Goal: Information Seeking & Learning: Learn about a topic

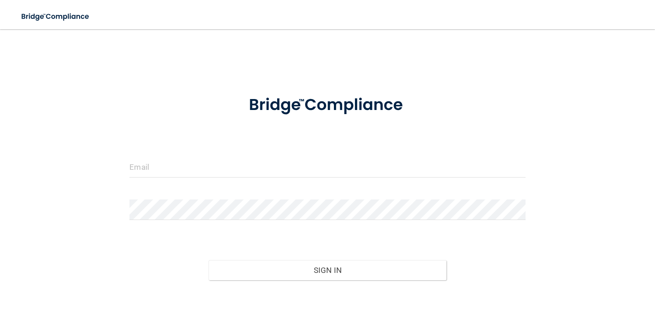
scroll to position [1, 0]
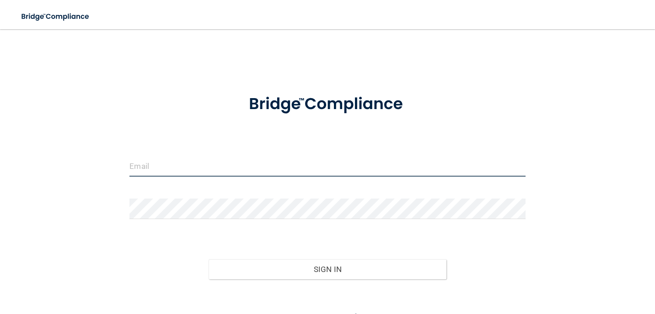
click at [148, 159] on input "email" at bounding box center [326, 166] width 395 height 21
type input "[EMAIL_ADDRESS][PERSON_NAME][DOMAIN_NAME]"
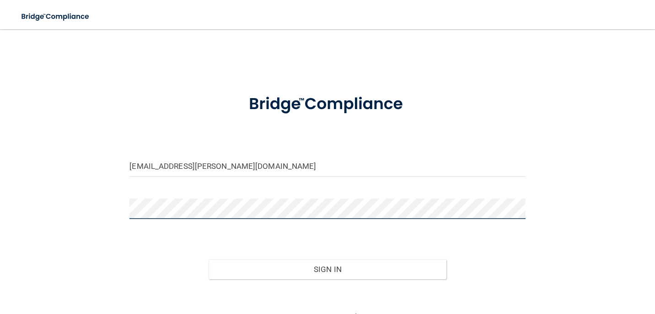
scroll to position [48, 0]
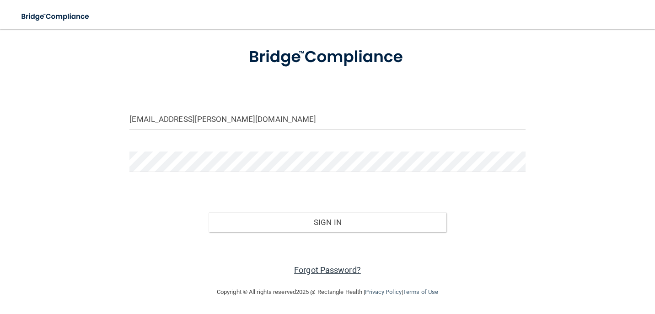
click at [314, 268] on link "Forgot Password?" at bounding box center [327, 271] width 67 height 10
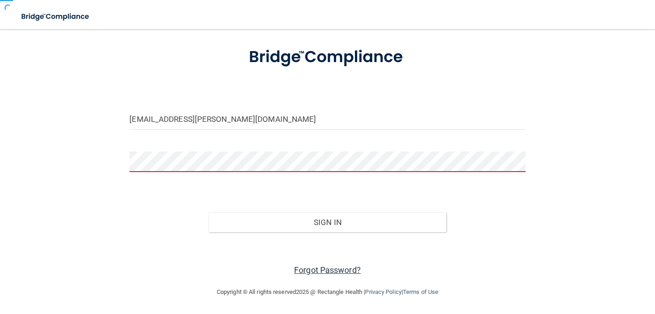
scroll to position [74, 0]
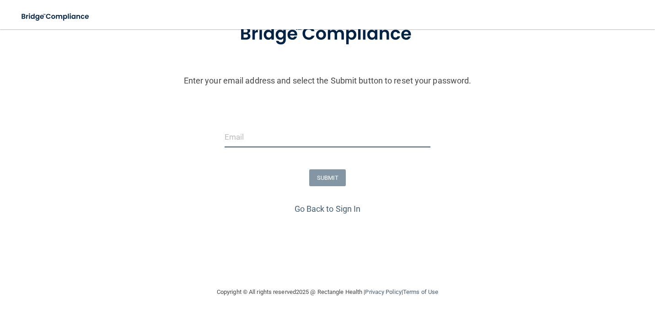
click at [277, 143] on input "email" at bounding box center [327, 137] width 206 height 21
type input "[EMAIL_ADDRESS][PERSON_NAME][DOMAIN_NAME]"
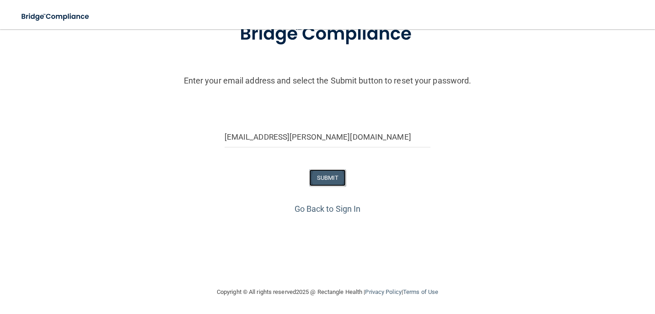
click at [331, 180] on button "SUBMIT" at bounding box center [327, 178] width 37 height 17
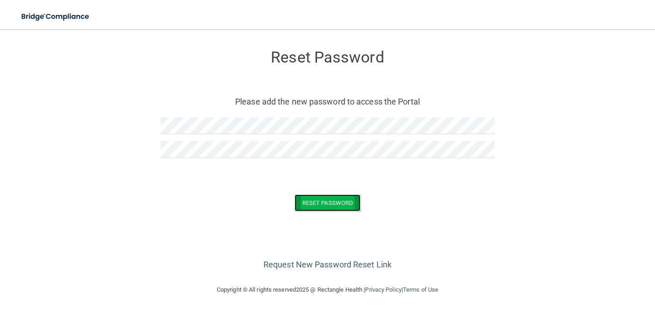
click at [309, 196] on button "Reset Password" at bounding box center [327, 203] width 66 height 17
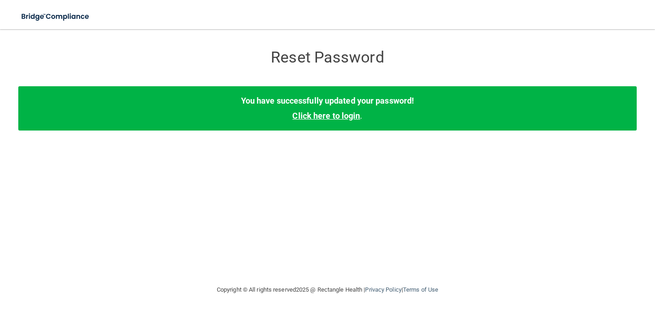
click at [351, 113] on link "Click here to login" at bounding box center [326, 116] width 68 height 10
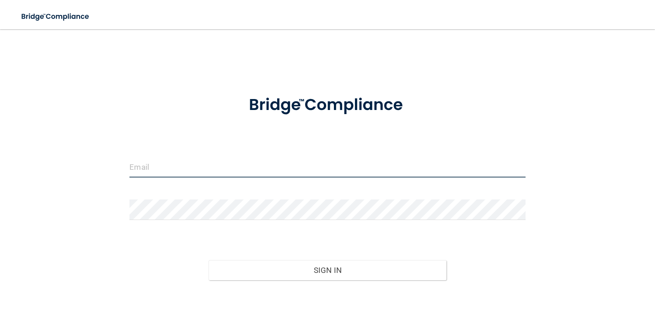
click at [263, 170] on input "email" at bounding box center [326, 167] width 395 height 21
type input "[EMAIL_ADDRESS][PERSON_NAME][DOMAIN_NAME]"
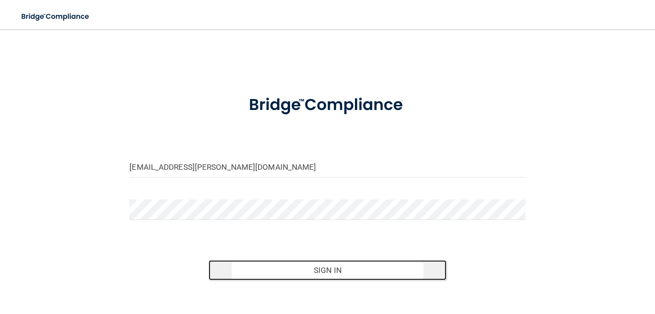
click at [306, 265] on button "Sign In" at bounding box center [326, 271] width 237 height 20
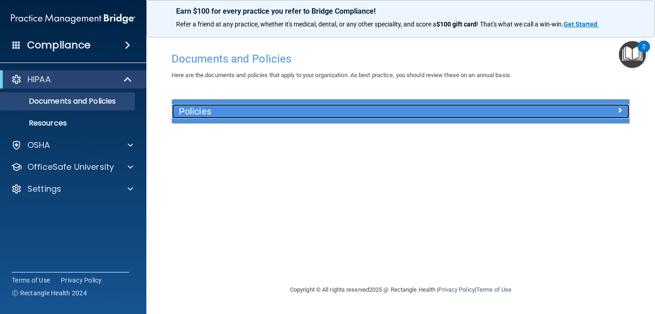
click at [471, 110] on h5 "Policies" at bounding box center [343, 111] width 329 height 10
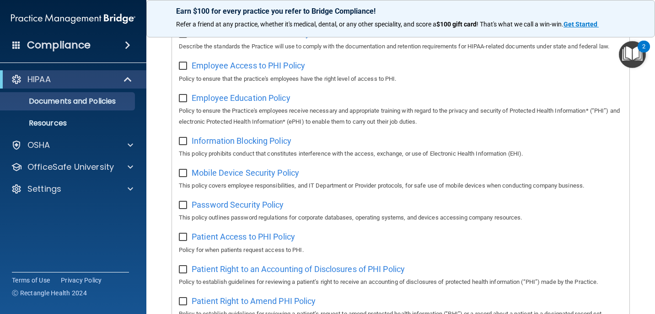
scroll to position [57, 0]
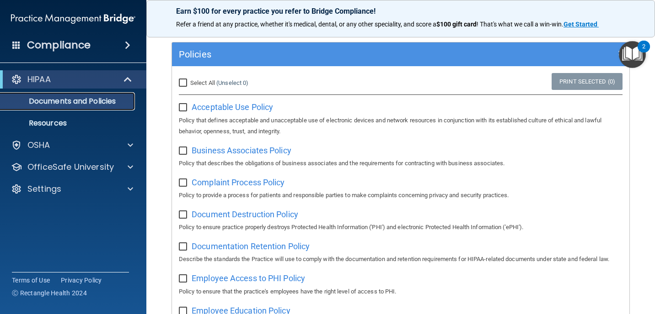
click at [71, 104] on p "Documents and Policies" at bounding box center [68, 101] width 125 height 9
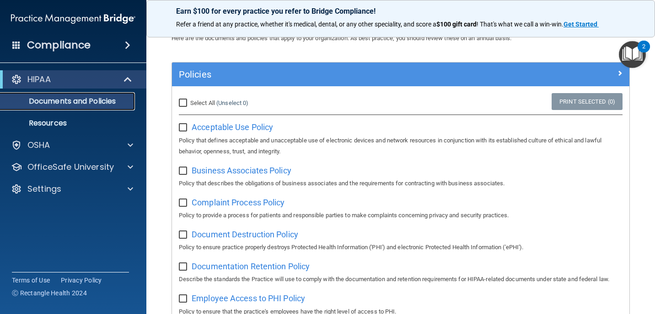
scroll to position [0, 0]
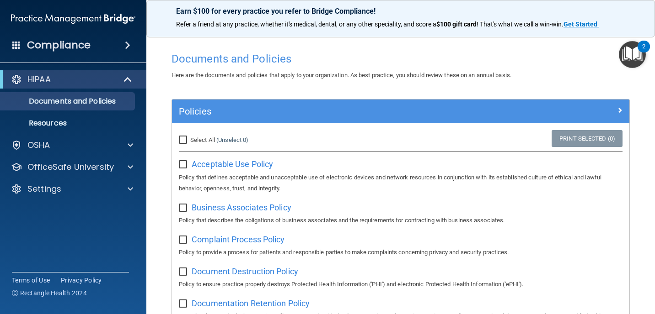
click at [126, 43] on span at bounding box center [127, 45] width 5 height 11
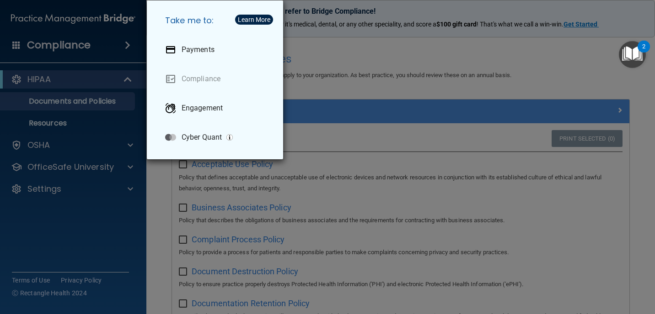
click at [309, 83] on div "Take me to: Payments Compliance Engagement Cyber Quant" at bounding box center [327, 157] width 655 height 314
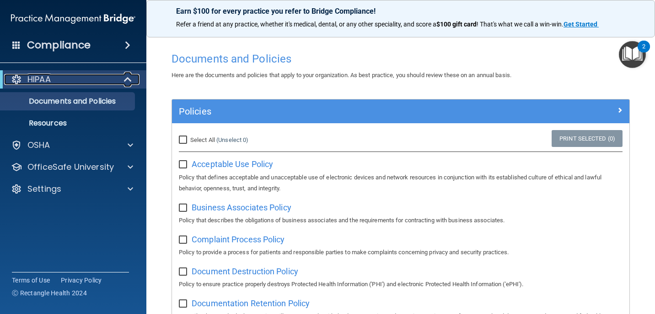
click at [126, 80] on span at bounding box center [129, 79] width 8 height 11
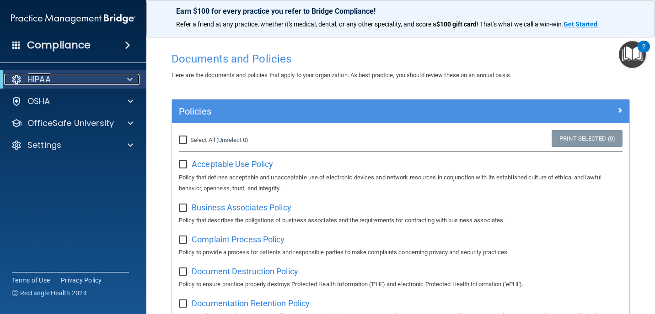
click at [126, 80] on div at bounding box center [128, 79] width 22 height 11
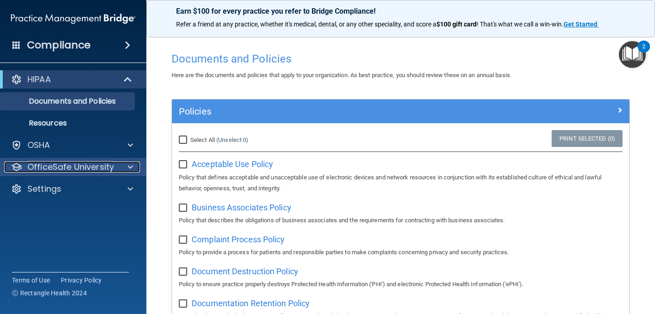
click at [87, 164] on p "OfficeSafe University" at bounding box center [70, 167] width 86 height 11
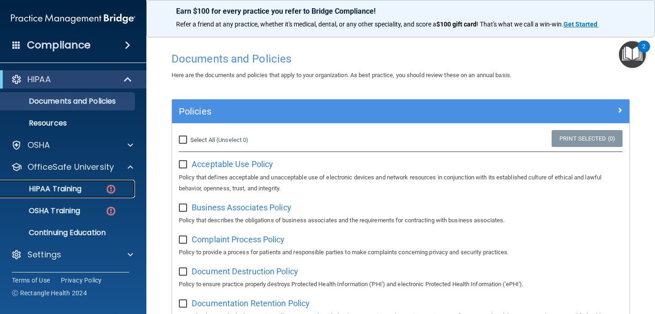
click at [86, 189] on div "HIPAA Training" at bounding box center [68, 189] width 125 height 9
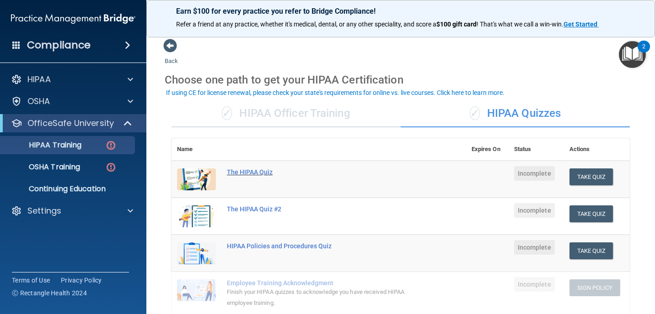
click at [258, 172] on div "The HIPAA Quiz" at bounding box center [323, 172] width 193 height 7
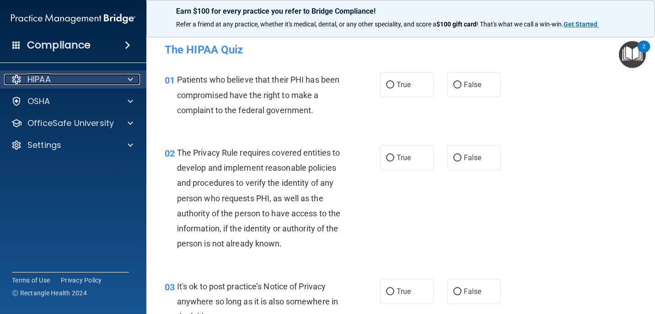
click at [57, 82] on div "HIPAA" at bounding box center [60, 79] width 113 height 11
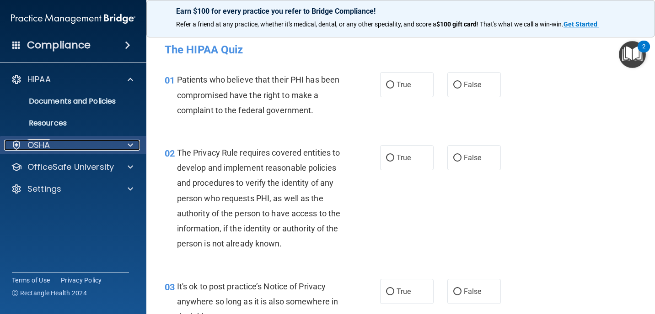
click at [74, 147] on div "OSHA" at bounding box center [60, 145] width 113 height 11
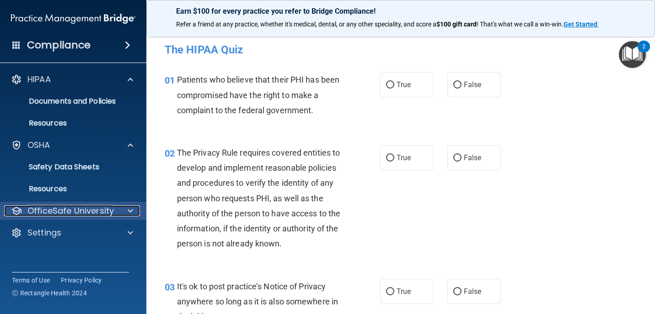
click at [74, 208] on p "OfficeSafe University" at bounding box center [70, 211] width 86 height 11
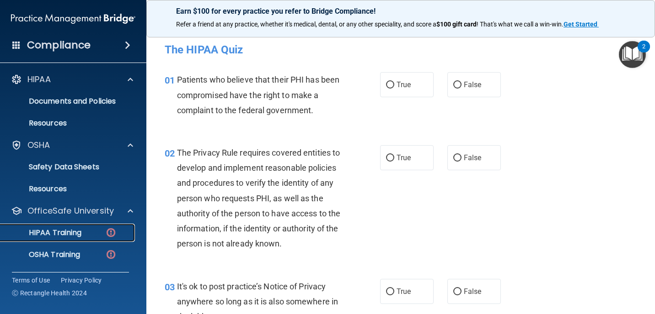
click at [75, 234] on p "HIPAA Training" at bounding box center [43, 233] width 75 height 9
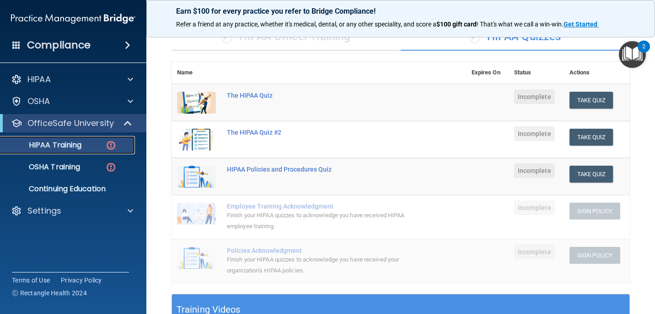
scroll to position [60, 0]
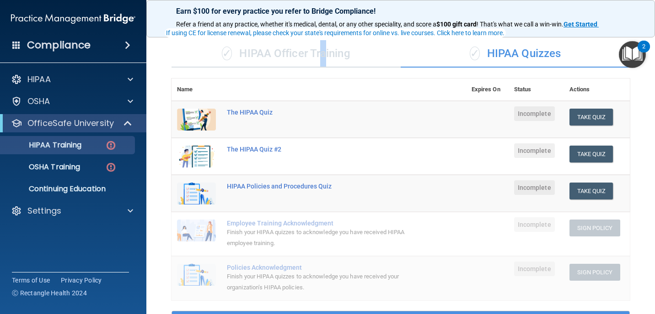
click at [322, 56] on div "✓ HIPAA Officer Training" at bounding box center [285, 53] width 229 height 27
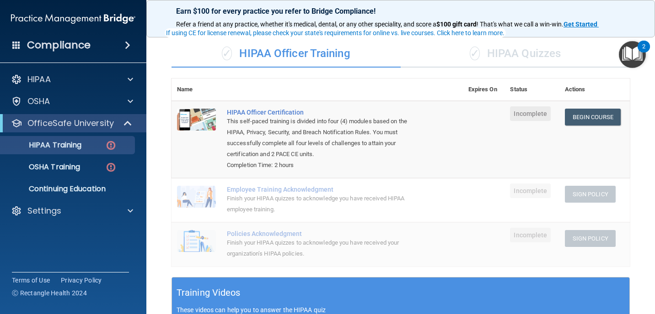
click at [524, 57] on div "✓ HIPAA Quizzes" at bounding box center [514, 53] width 229 height 27
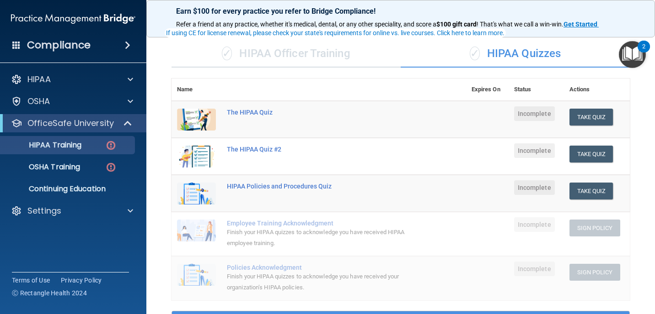
click at [353, 53] on div "✓ HIPAA Officer Training" at bounding box center [285, 53] width 229 height 27
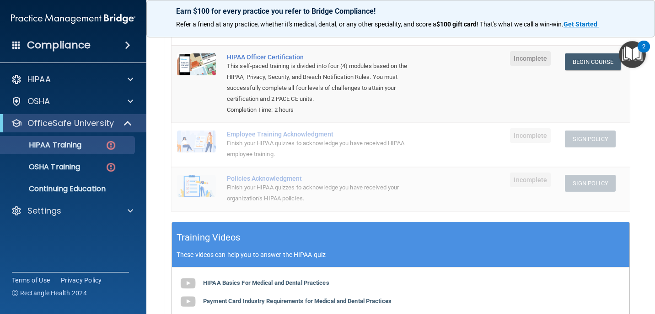
scroll to position [108, 0]
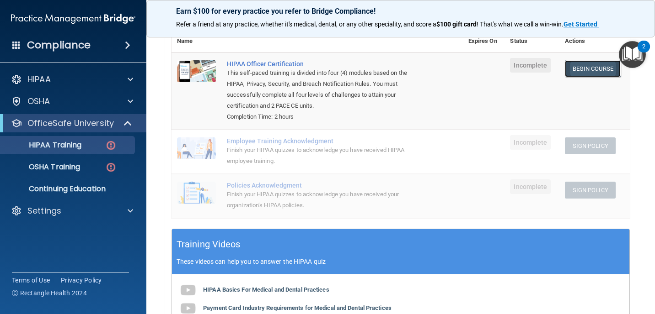
click at [588, 67] on link "Begin Course" at bounding box center [592, 68] width 56 height 17
